Goal: Information Seeking & Learning: Learn about a topic

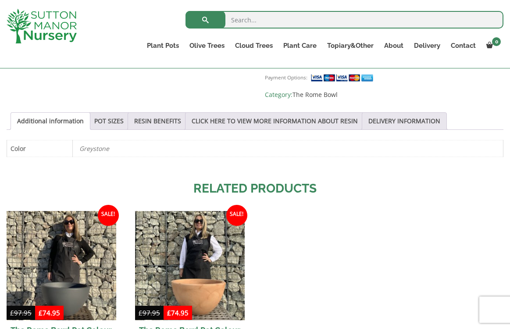
scroll to position [606, 0]
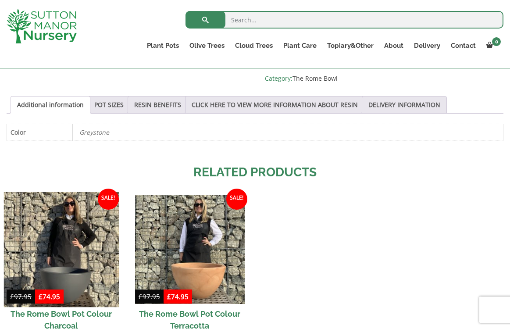
click at [74, 263] on img at bounding box center [61, 249] width 115 height 115
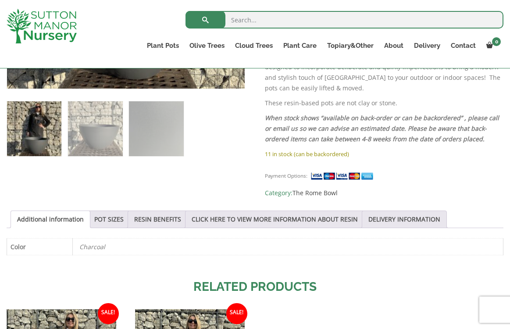
scroll to position [490, 0]
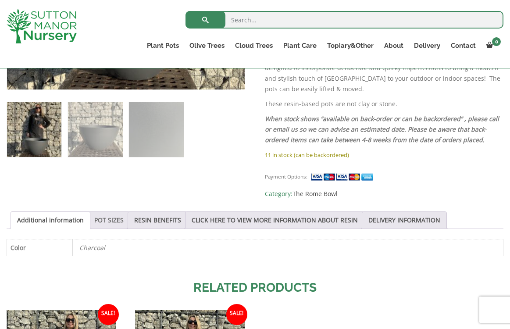
click at [117, 212] on link "POT SIZES" at bounding box center [108, 220] width 29 height 17
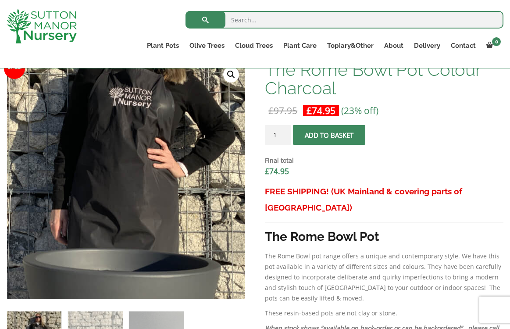
scroll to position [283, 0]
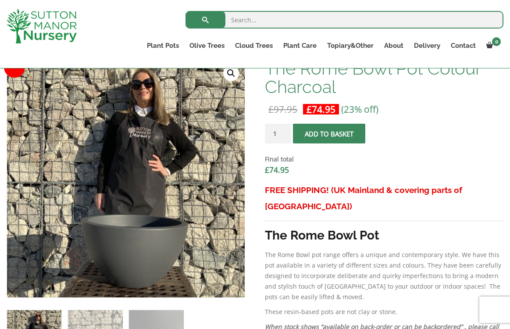
type input "2"
click at [284, 131] on input "2" at bounding box center [278, 134] width 26 height 20
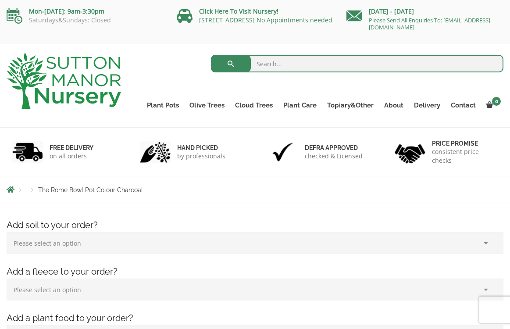
scroll to position [0, 0]
click at [299, 58] on input "search" at bounding box center [357, 64] width 292 height 18
type input "rome"
click at [231, 64] on button "submit" at bounding box center [231, 64] width 40 height 18
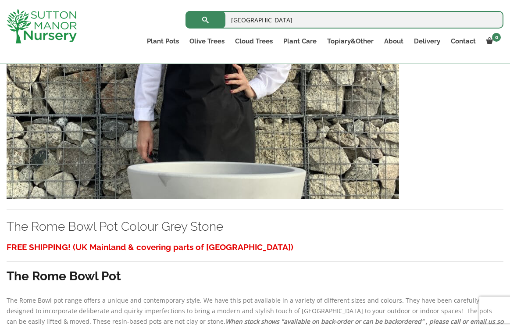
scroll to position [579, 0]
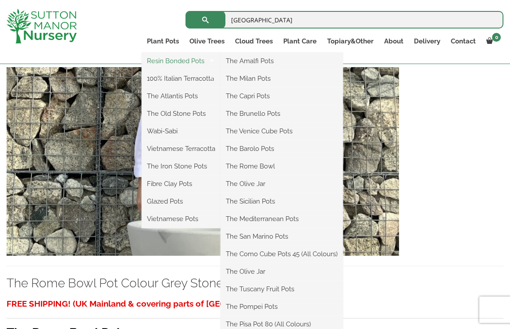
click at [185, 58] on link "Resin Bonded Pots" at bounding box center [181, 60] width 79 height 13
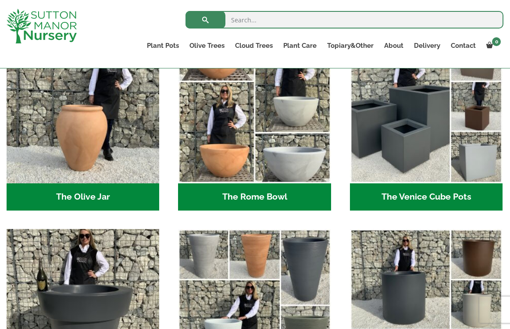
scroll to position [870, 0]
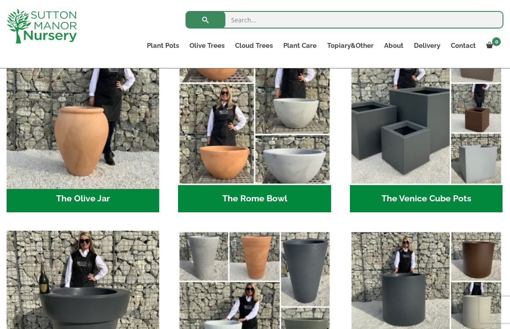
click at [116, 157] on img "Visit product category The Olive Jar" at bounding box center [83, 108] width 160 height 160
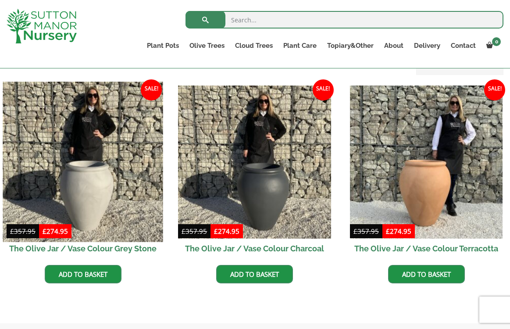
scroll to position [244, 0]
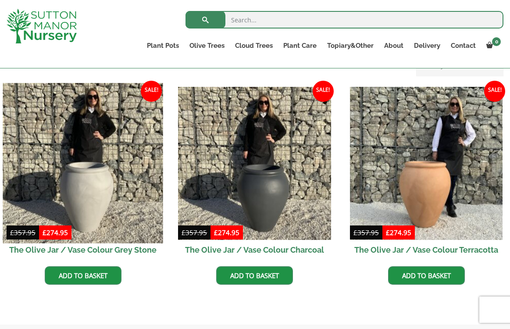
click at [83, 203] on img at bounding box center [83, 163] width 160 height 160
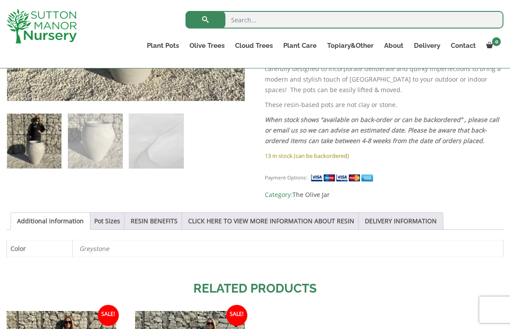
scroll to position [503, 0]
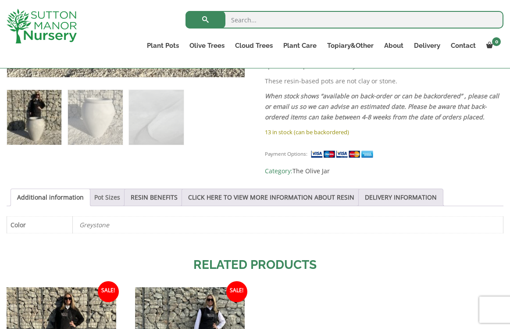
click at [114, 196] on link "Pot Sizes" at bounding box center [107, 197] width 26 height 17
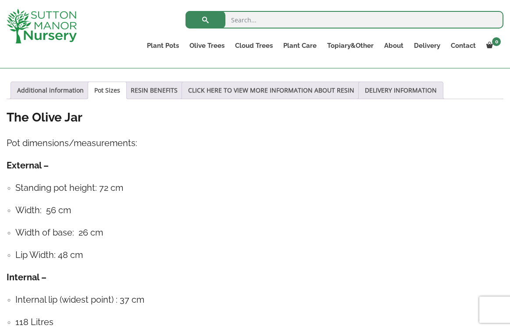
scroll to position [611, 0]
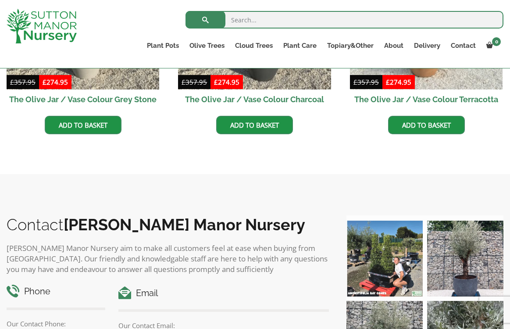
scroll to position [409, 0]
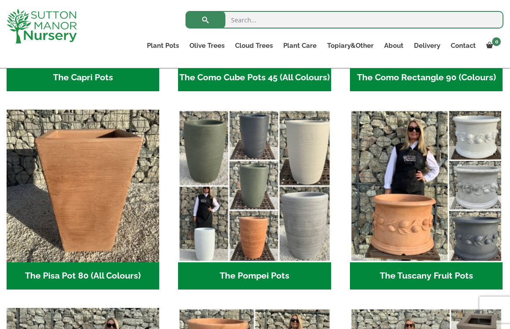
scroll to position [573, 0]
